Goal: Use online tool/utility: Utilize a website feature to perform a specific function

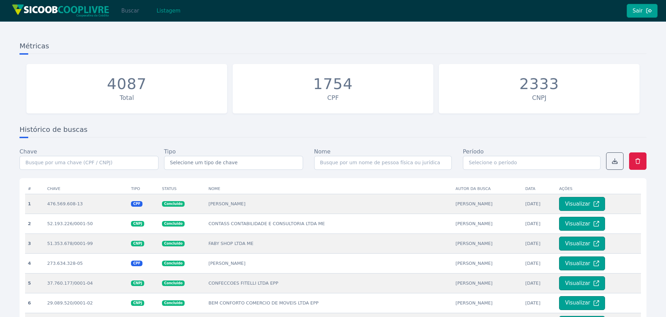
click at [131, 12] on button "Buscar" at bounding box center [130, 11] width 30 height 14
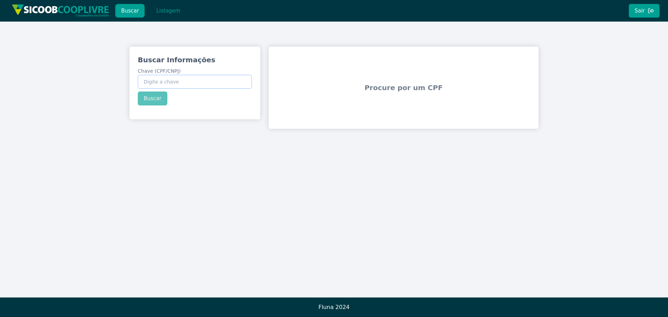
click at [176, 82] on input "Chave (CPF/CNPJ)" at bounding box center [195, 82] width 114 height 14
paste input "37.915.512/0001-98"
type input "37.915.512/0001-98"
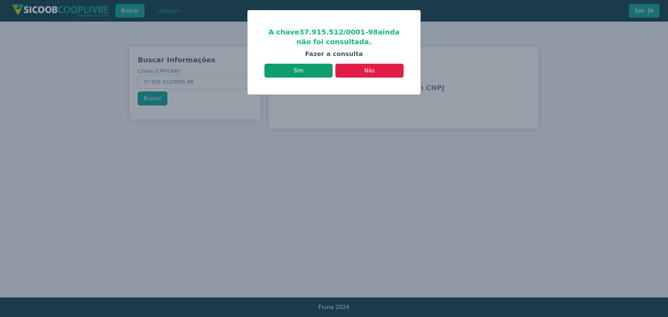
click at [305, 73] on button "Sim" at bounding box center [299, 71] width 68 height 14
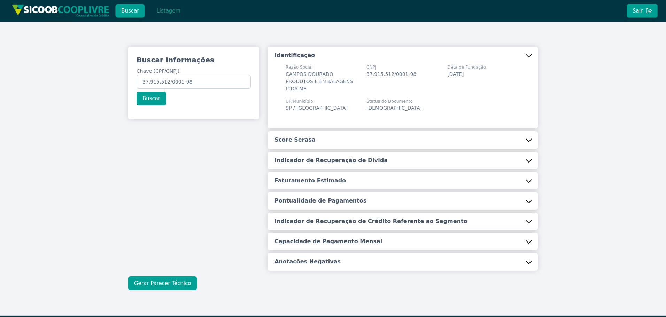
click at [148, 276] on button "Gerar Parecer Técnico" at bounding box center [162, 283] width 69 height 14
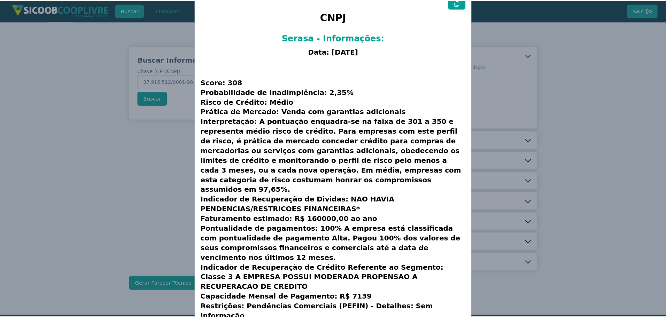
scroll to position [28, 0]
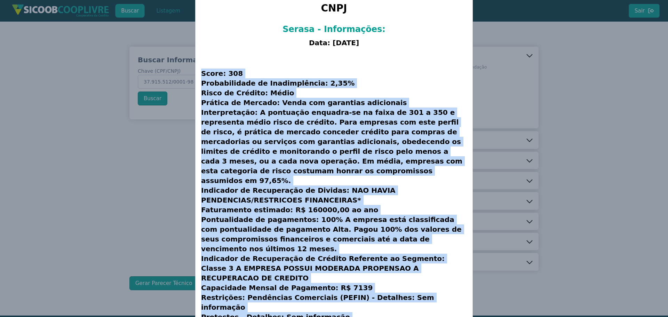
drag, startPoint x: 201, startPoint y: 72, endPoint x: 397, endPoint y: 305, distance: 304.1
click at [397, 305] on div "CNPJ Serasa - Informações: Data: [DATE] Score: 308 Probabilidade de Inadimplênc…" at bounding box center [334, 169] width 277 height 373
copy h3 "Lorem: 676 Ipsumdolorsit am Consecteturad: 2,24% Elits do Eiusmod: Tempo Incidi…"
click at [151, 169] on modal-container "CNPJ Serasa - Informações: Data: [DATE] Score: 308 Probabilidade de Inadimplênc…" at bounding box center [334, 158] width 668 height 317
